Goal: Transaction & Acquisition: Purchase product/service

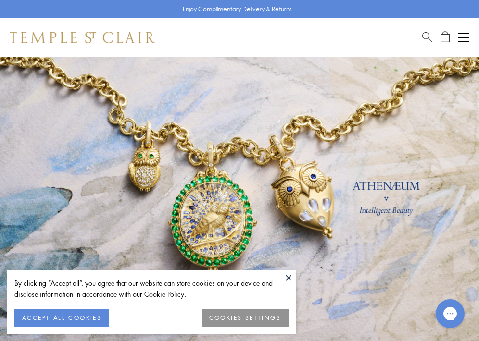
click at [423, 34] on span "Search" at bounding box center [427, 36] width 10 height 10
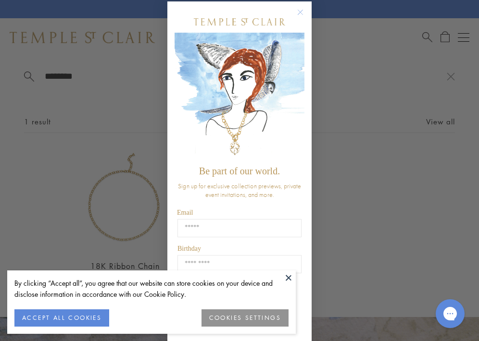
click at [297, 16] on circle "Close dialog" at bounding box center [301, 13] width 12 height 12
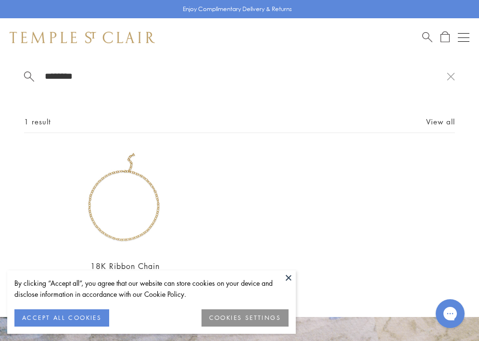
scroll to position [6, 0]
click at [85, 75] on input "********" at bounding box center [245, 76] width 403 height 11
type input "**********"
click at [289, 276] on button at bounding box center [288, 277] width 14 height 14
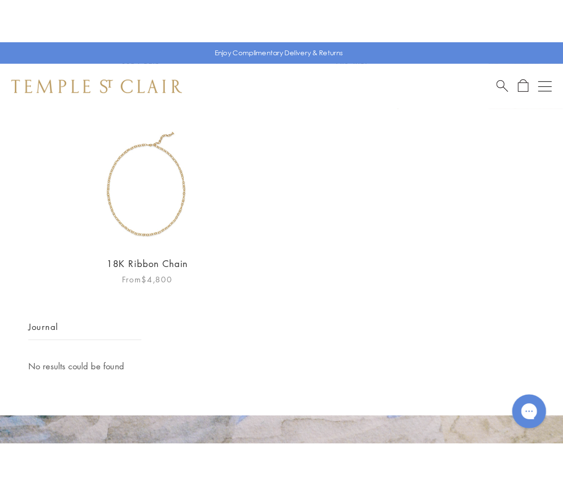
scroll to position [77, 0]
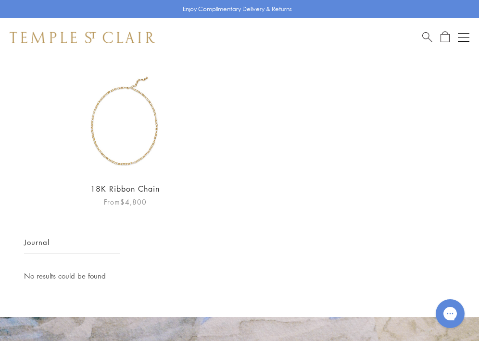
click at [120, 187] on link "18K Ribbon Chain" at bounding box center [124, 189] width 69 height 11
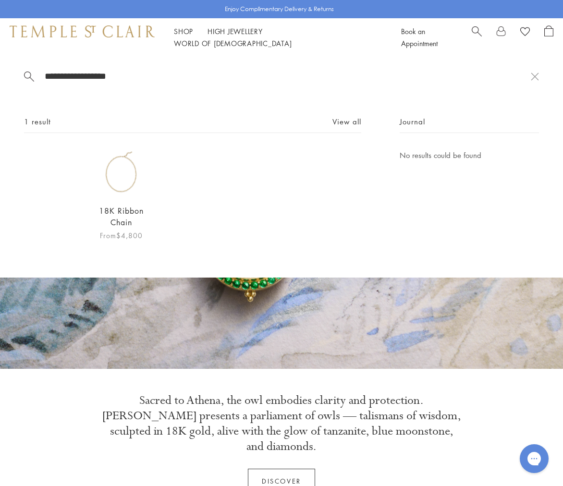
scroll to position [0, 0]
click at [125, 212] on link "18K Ribbon Chain" at bounding box center [121, 217] width 45 height 22
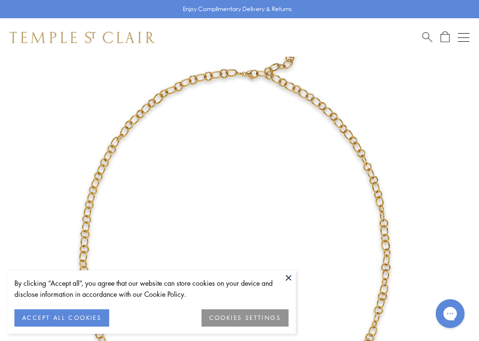
click at [287, 277] on button at bounding box center [288, 277] width 14 height 14
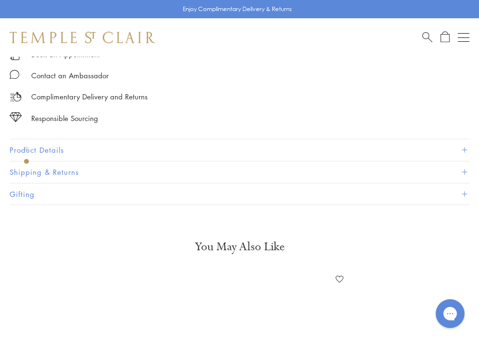
scroll to position [647, 0]
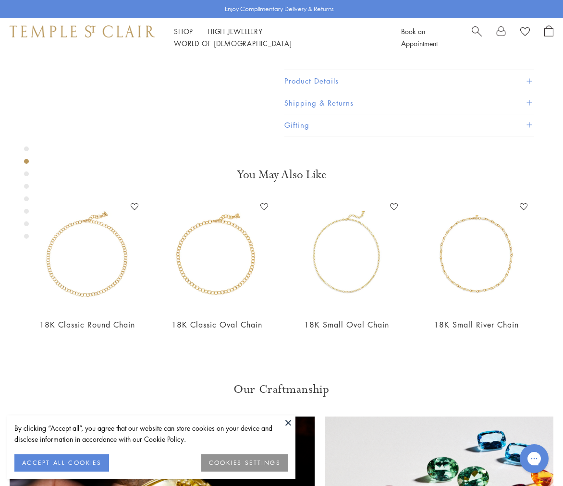
scroll to position [217, 0]
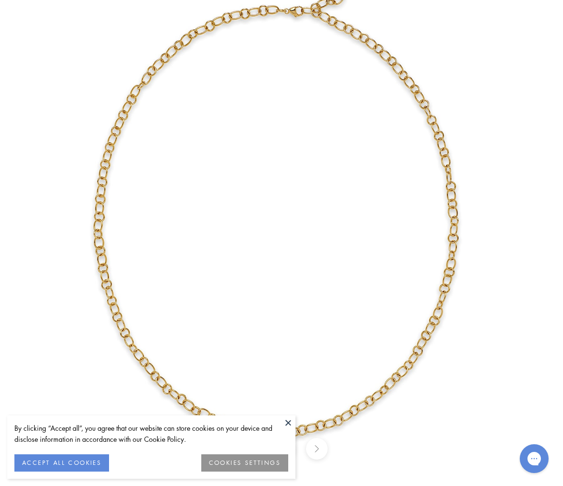
click at [235, 194] on img at bounding box center [281, 205] width 562 height 562
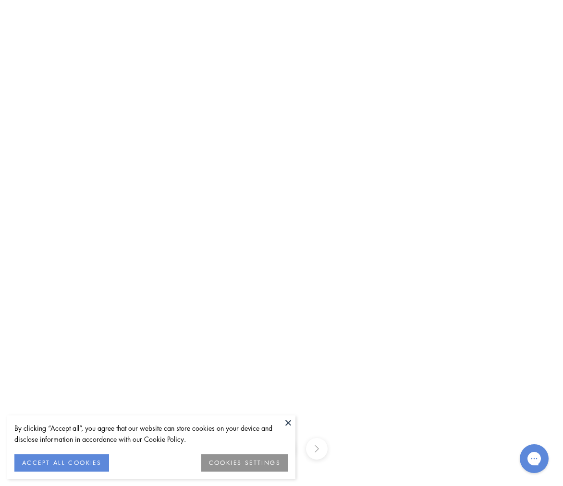
click at [236, 194] on img at bounding box center [349, 222] width 1384 height 1384
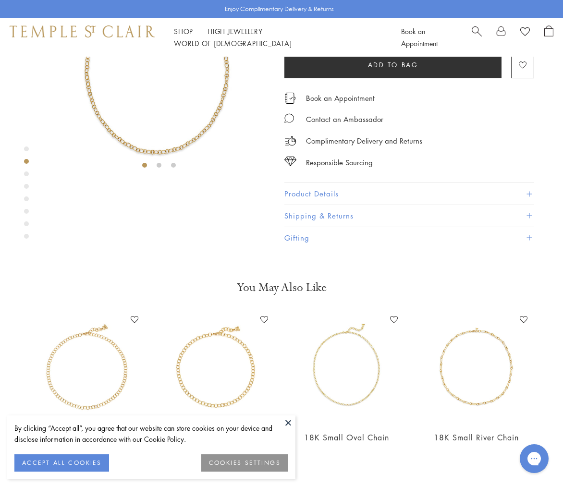
scroll to position [109, 0]
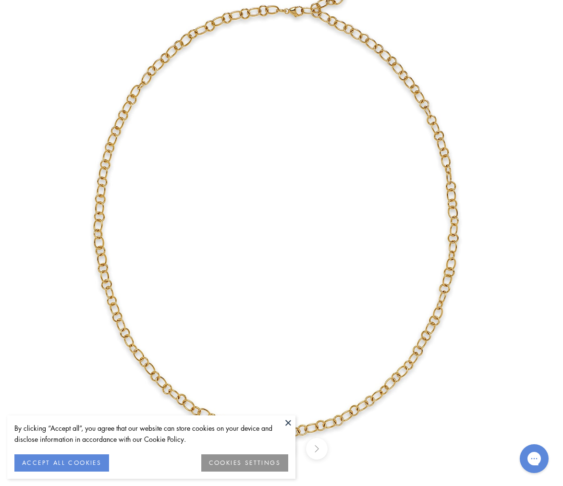
click at [317, 450] on button at bounding box center [317, 449] width 22 height 22
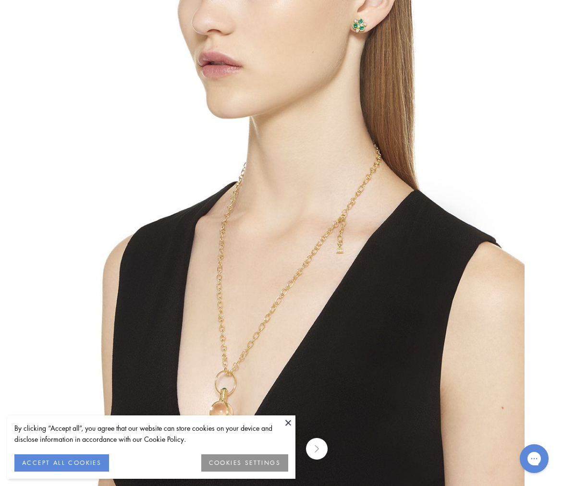
click at [288, 421] on button at bounding box center [288, 423] width 14 height 14
